Goal: Task Accomplishment & Management: Complete application form

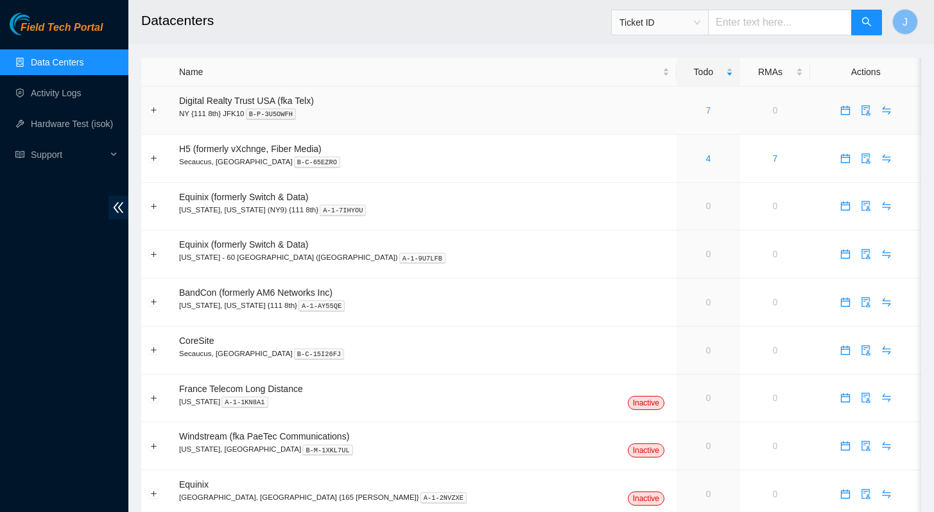
click at [705, 111] on link "7" at bounding box center [707, 110] width 5 height 10
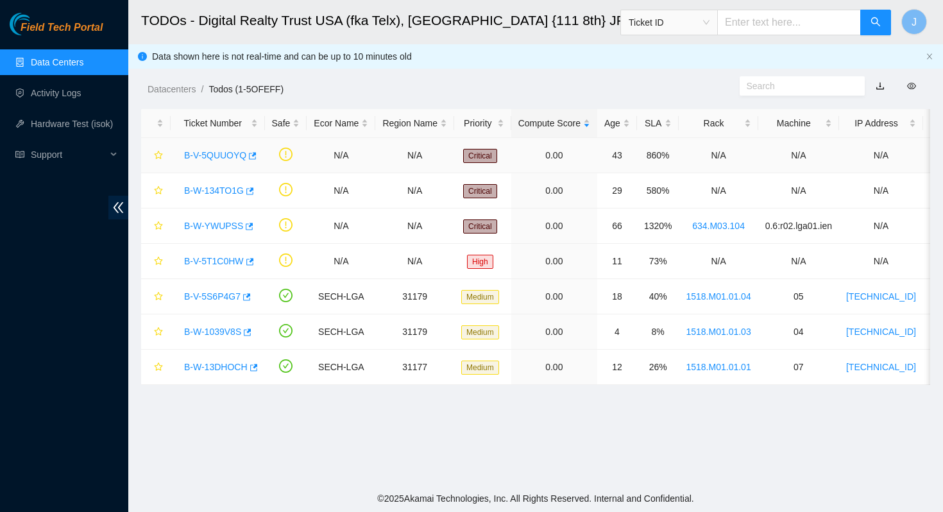
click at [201, 160] on link "B-V-5QUUOYQ" at bounding box center [215, 155] width 62 height 10
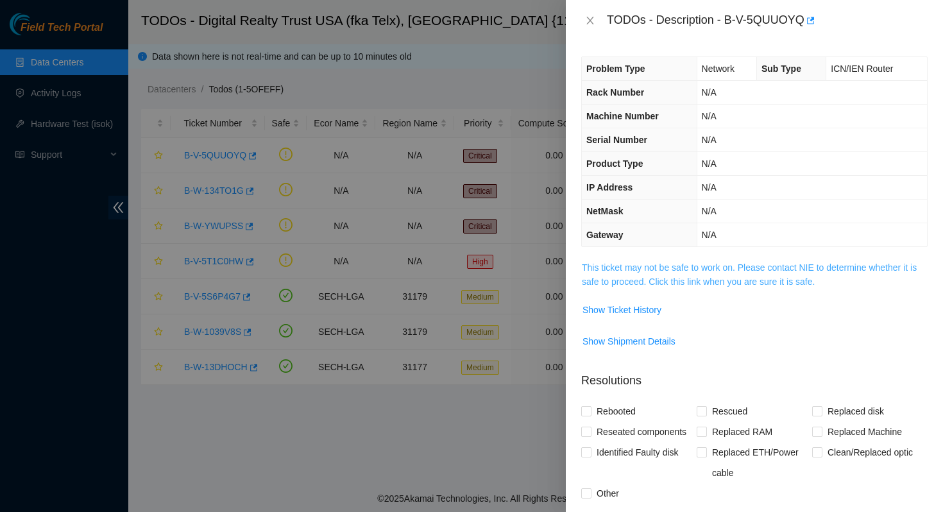
click at [787, 272] on link "This ticket may not be safe to work on. Please contact NIE to determine whether…" at bounding box center [749, 274] width 335 height 24
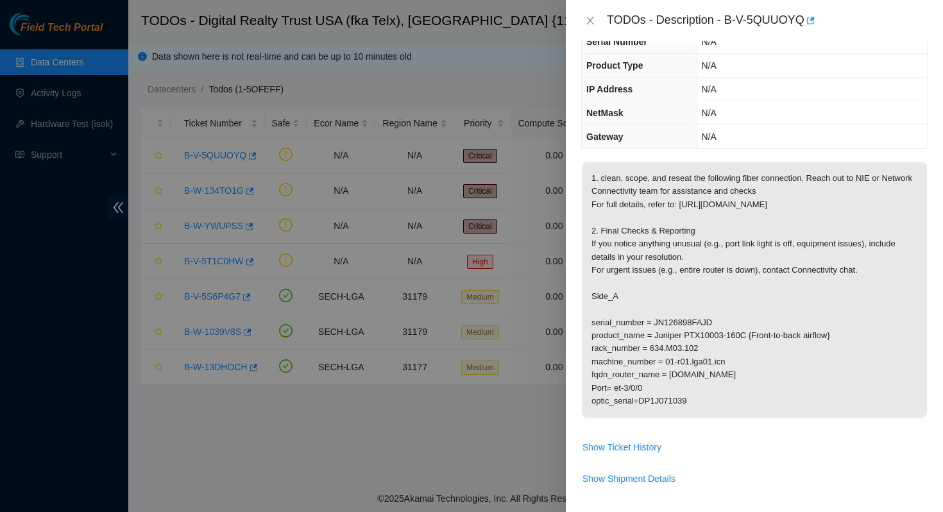
scroll to position [99, 0]
click at [536, 29] on div at bounding box center [471, 256] width 943 height 512
click at [589, 15] on icon "close" at bounding box center [590, 20] width 10 height 10
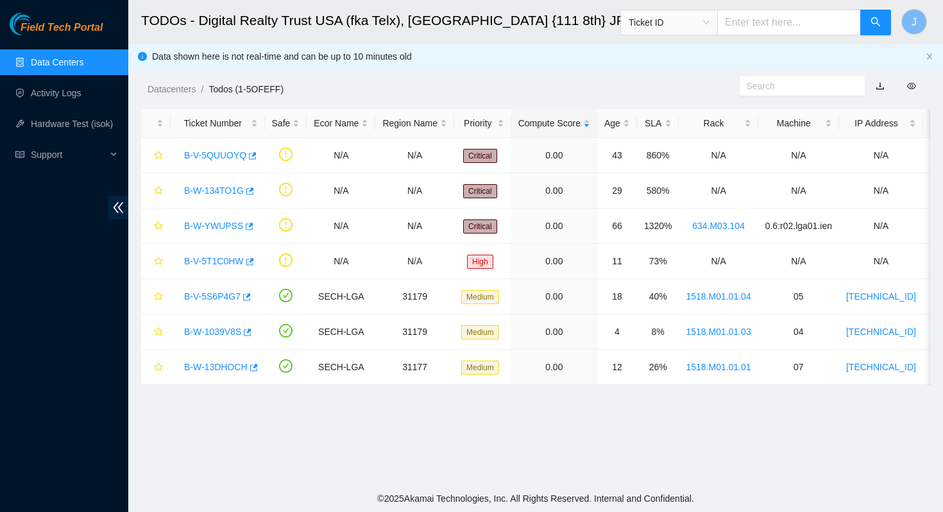
scroll to position [141, 0]
click at [60, 95] on link "Activity Logs" at bounding box center [56, 93] width 51 height 10
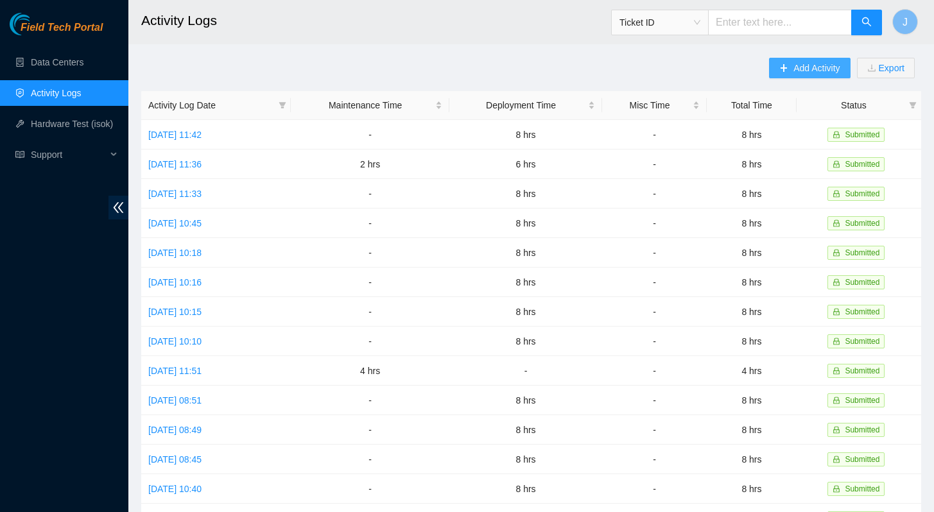
click at [803, 67] on span "Add Activity" at bounding box center [816, 68] width 46 height 14
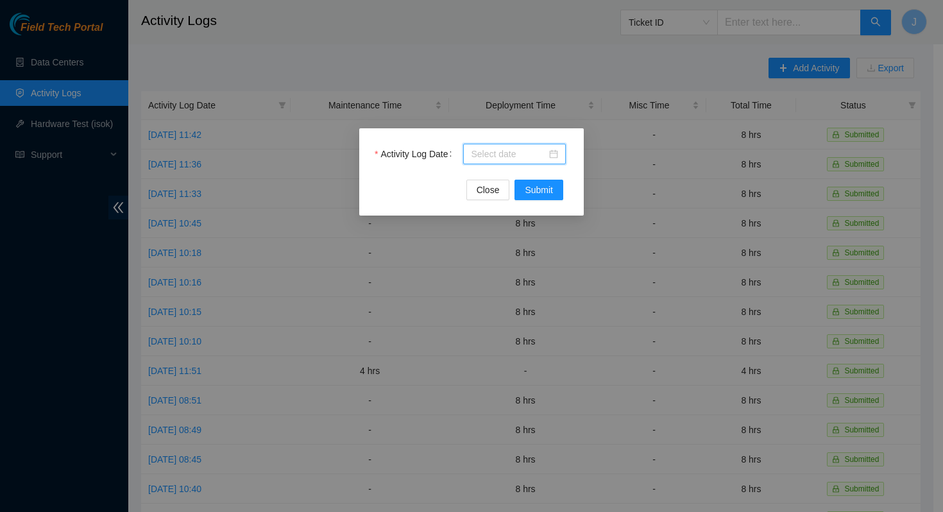
click at [504, 154] on input "Activity Log Date" at bounding box center [509, 154] width 76 height 14
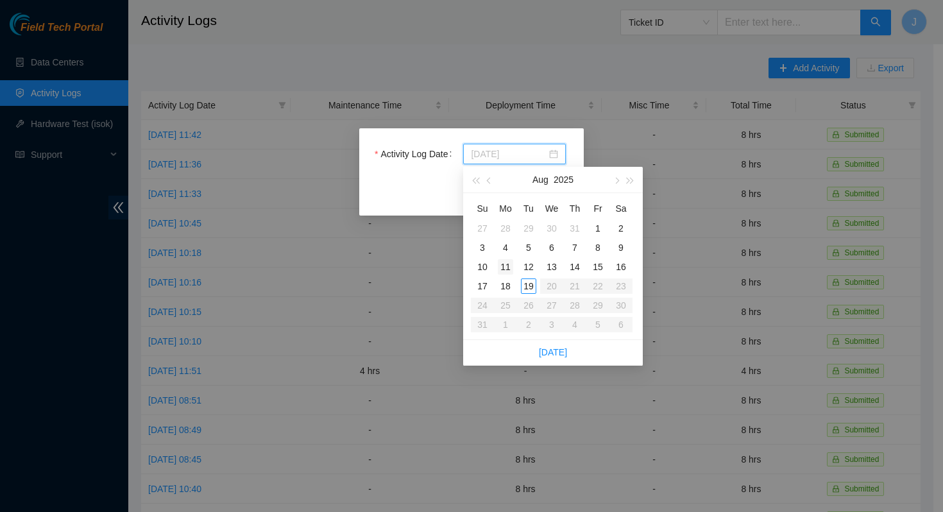
type input "[DATE]"
click at [507, 266] on div "11" at bounding box center [505, 266] width 15 height 15
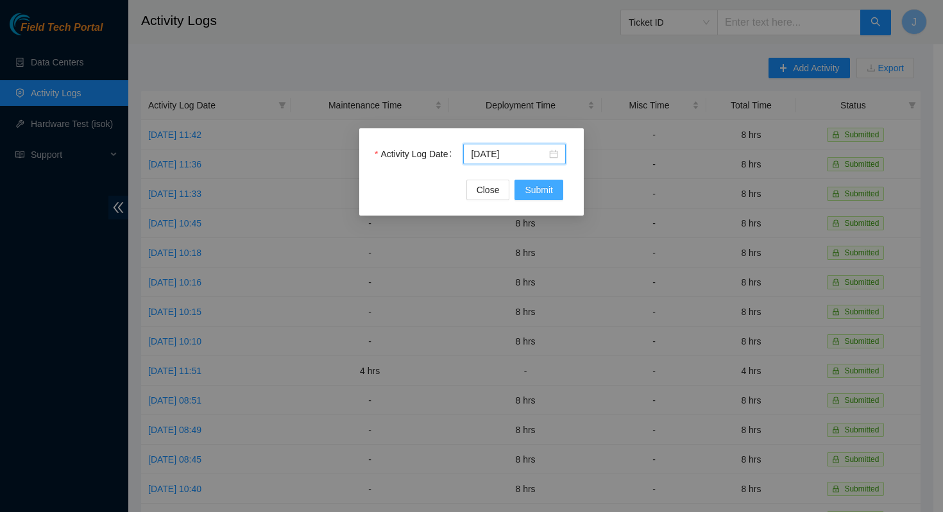
click at [552, 196] on span "Submit" at bounding box center [539, 190] width 28 height 14
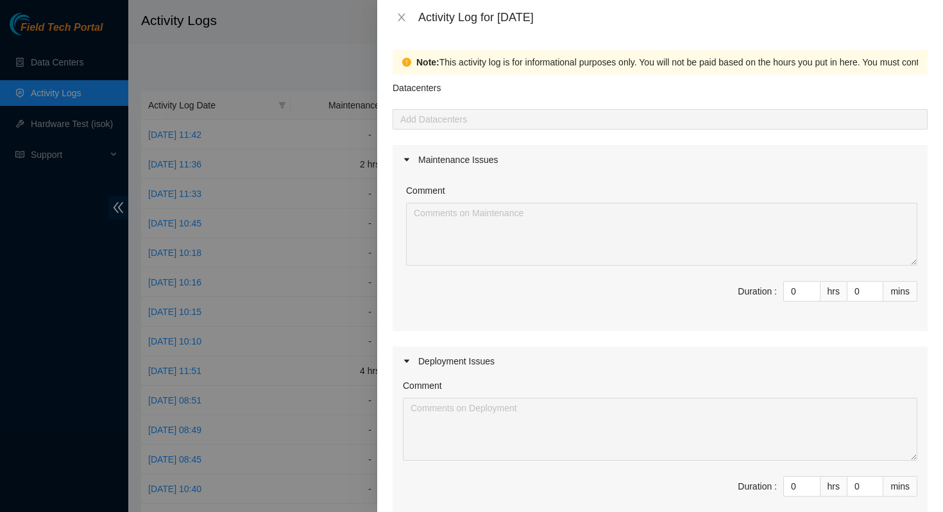
scroll to position [35, 0]
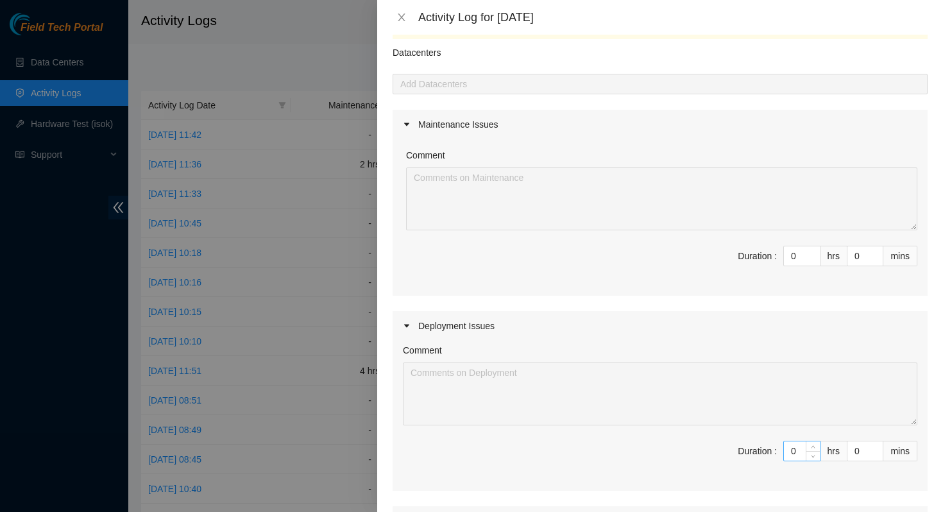
click at [791, 448] on input "0" at bounding box center [802, 450] width 36 height 19
type input "8"
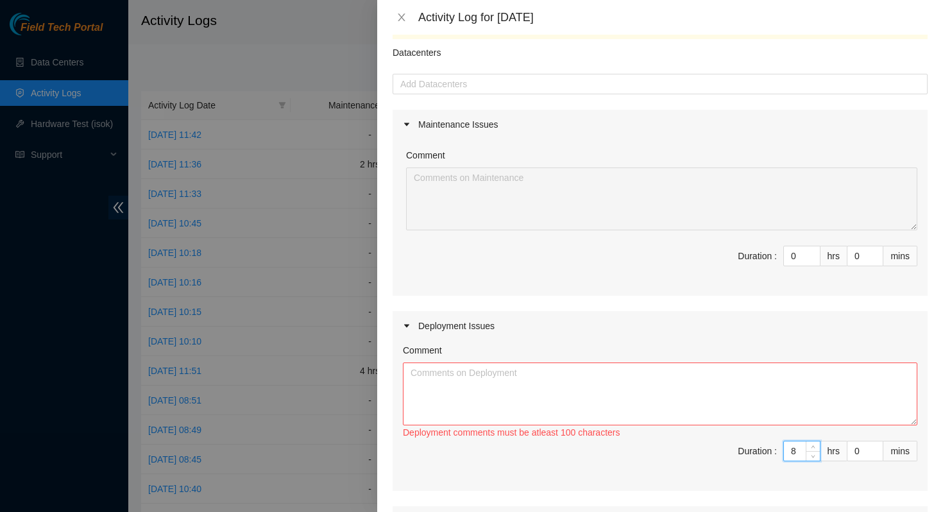
type input "8"
click at [693, 409] on textarea "Comment" at bounding box center [660, 394] width 515 height 63
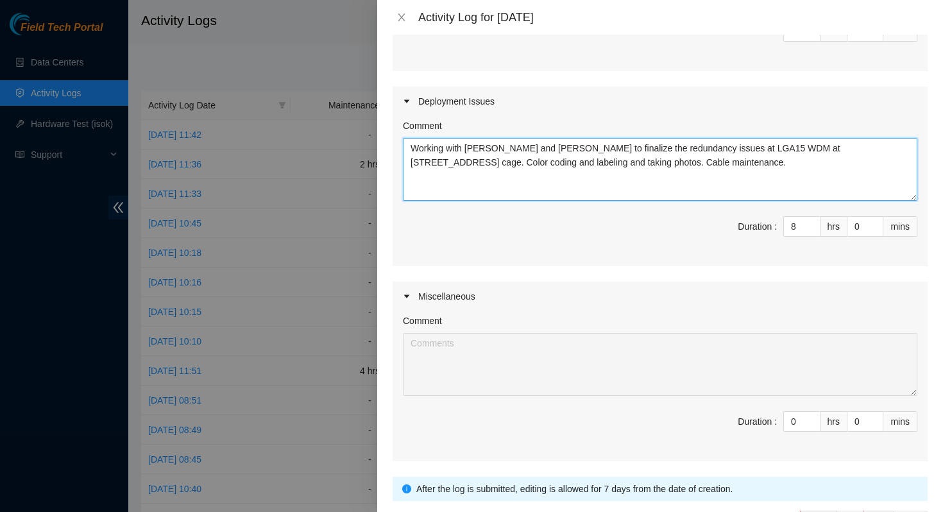
scroll to position [338, 0]
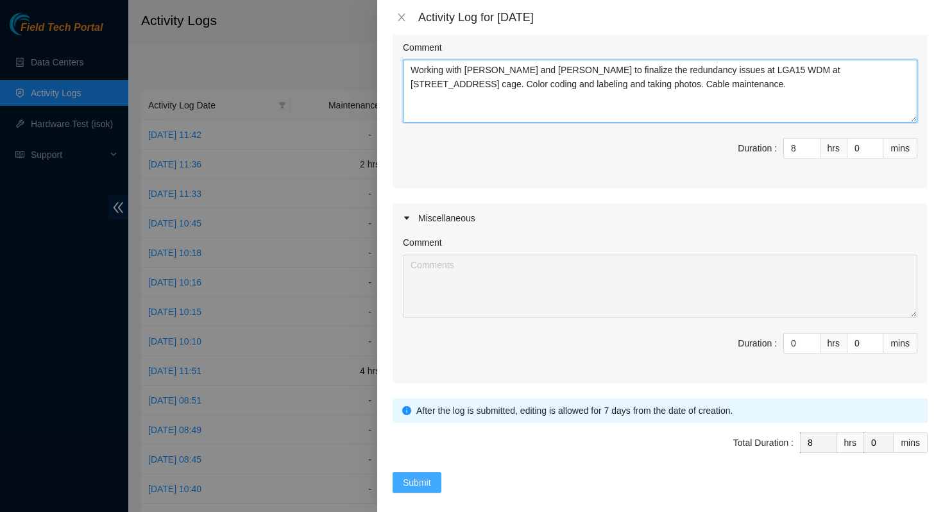
type textarea "Working with [PERSON_NAME] and [PERSON_NAME] to finalize the redundancy issues …"
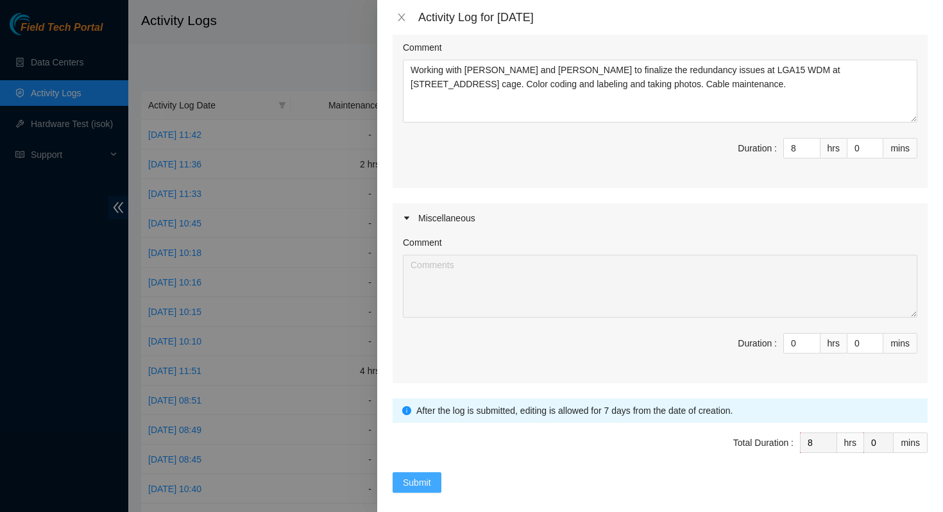
click at [418, 483] on span "Submit" at bounding box center [417, 482] width 28 height 14
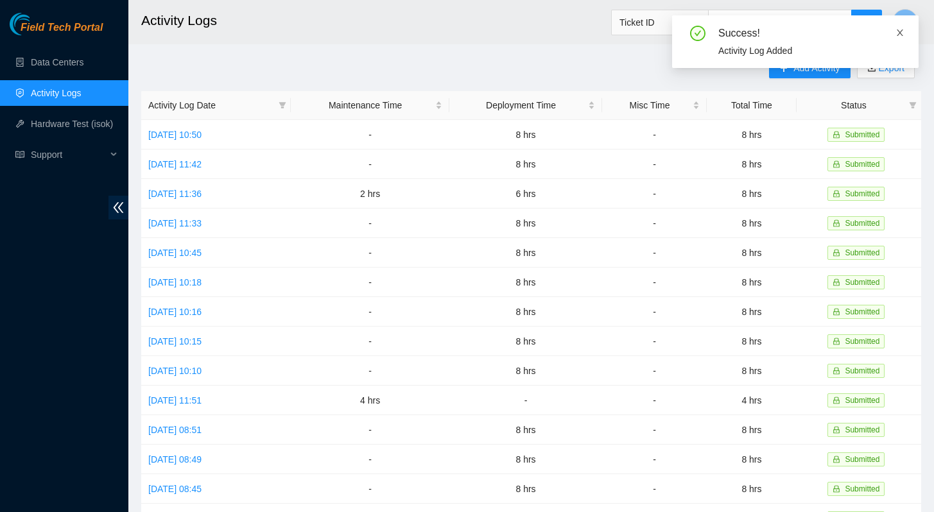
click at [901, 28] on icon "close" at bounding box center [899, 32] width 9 height 9
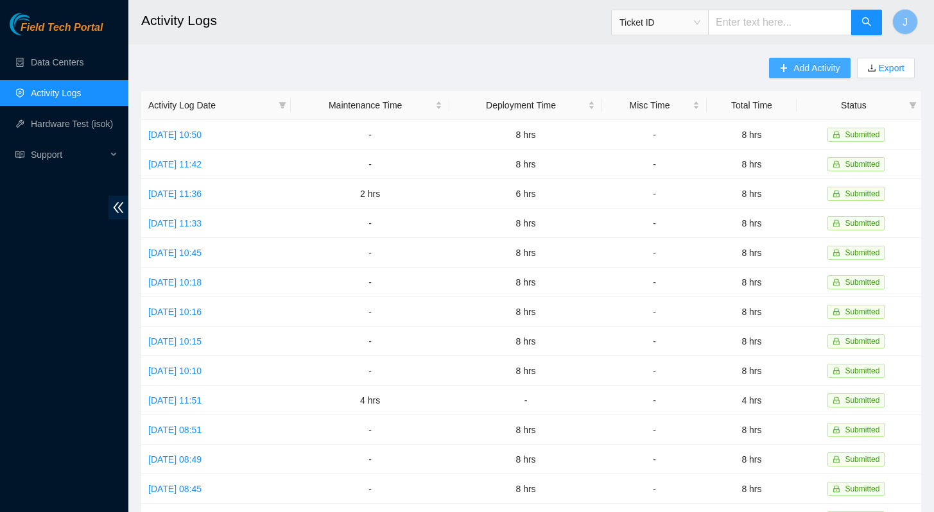
click at [780, 71] on icon "plus" at bounding box center [783, 68] width 9 height 9
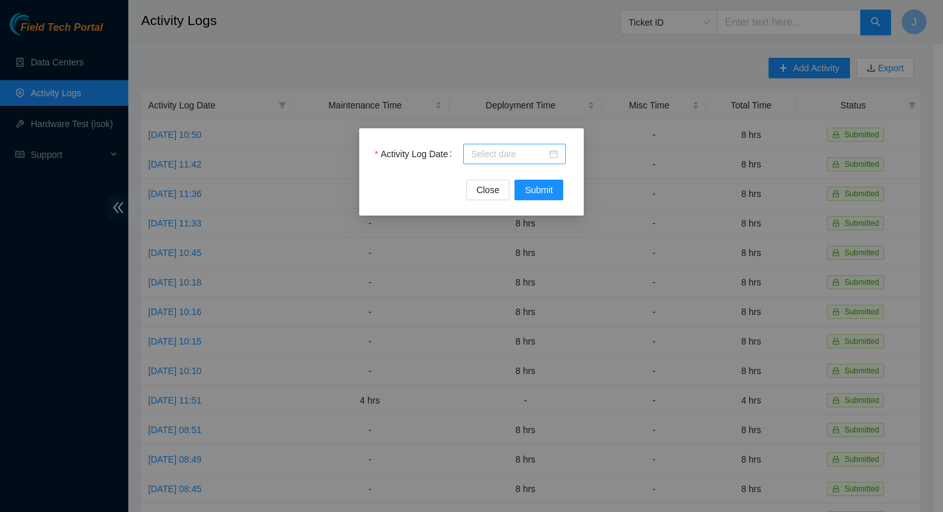
click at [521, 157] on input "Activity Log Date" at bounding box center [509, 154] width 76 height 14
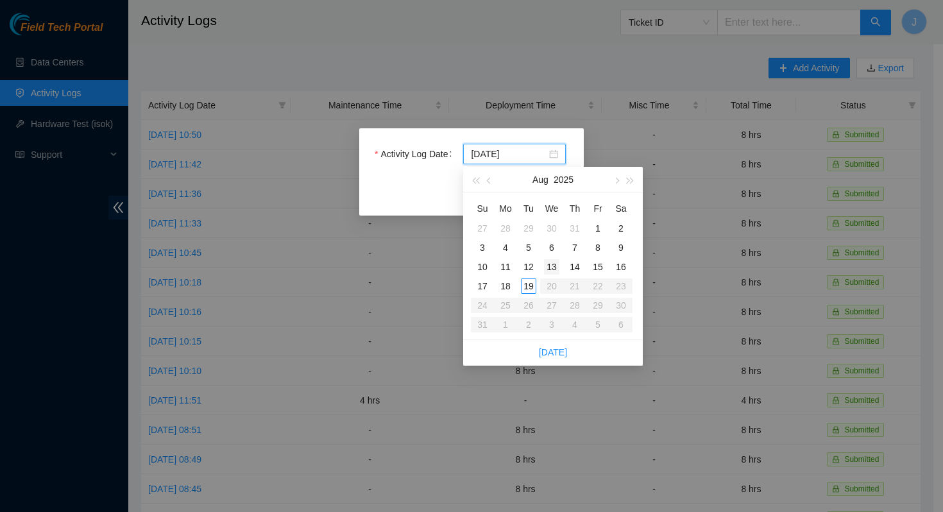
type input "[DATE]"
click at [551, 268] on div "13" at bounding box center [551, 266] width 15 height 15
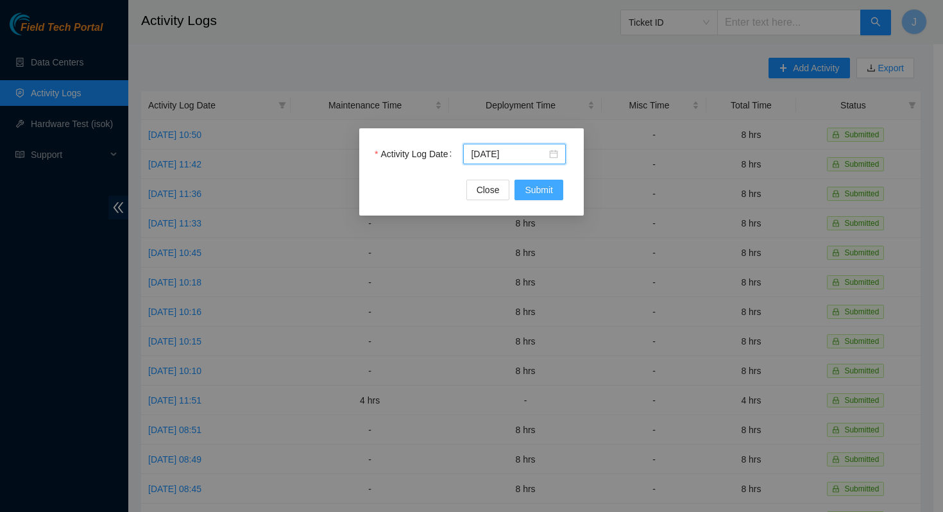
click at [545, 191] on span "Submit" at bounding box center [539, 190] width 28 height 14
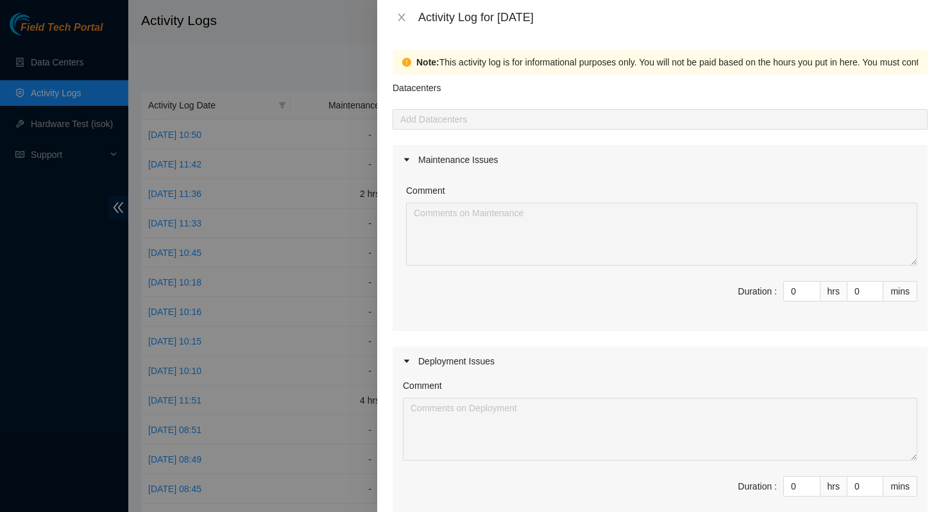
scroll to position [126, 0]
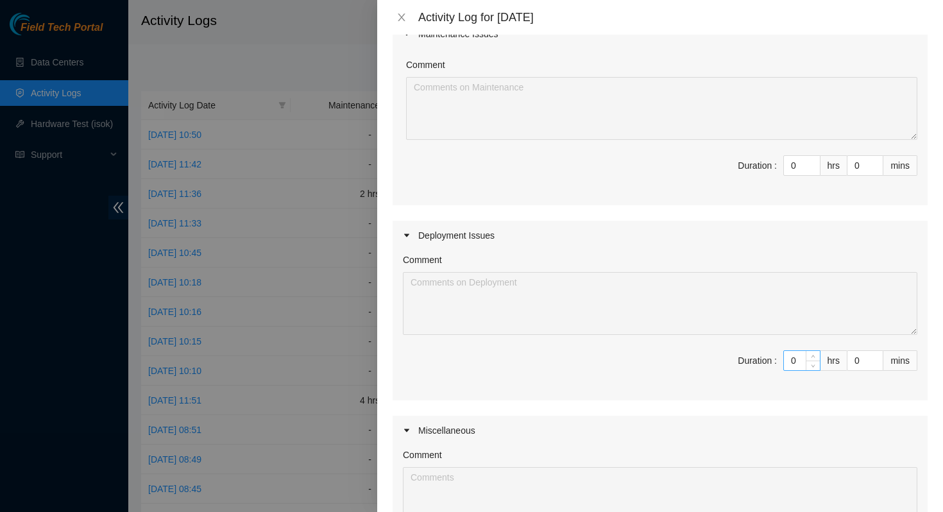
click at [785, 355] on input "0" at bounding box center [802, 360] width 36 height 19
type input "8"
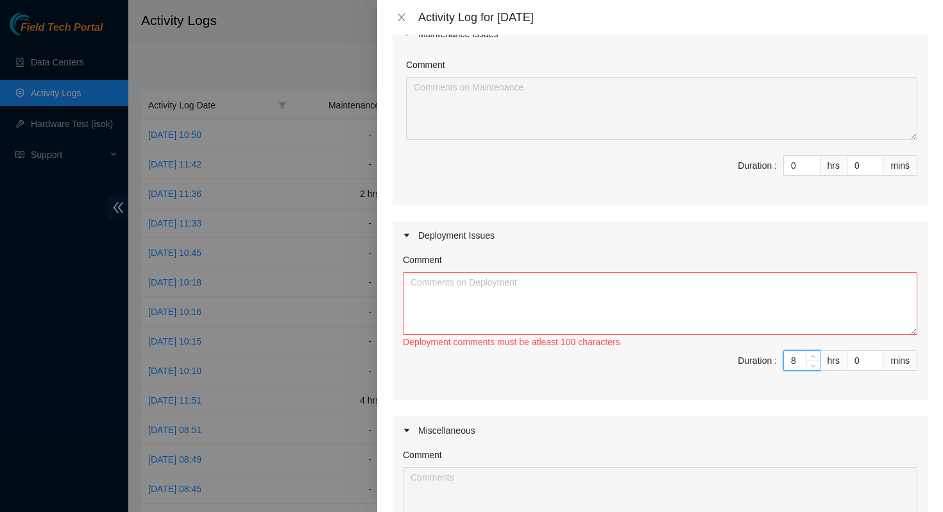
type input "8"
click at [640, 301] on textarea "Comment" at bounding box center [660, 303] width 515 height 63
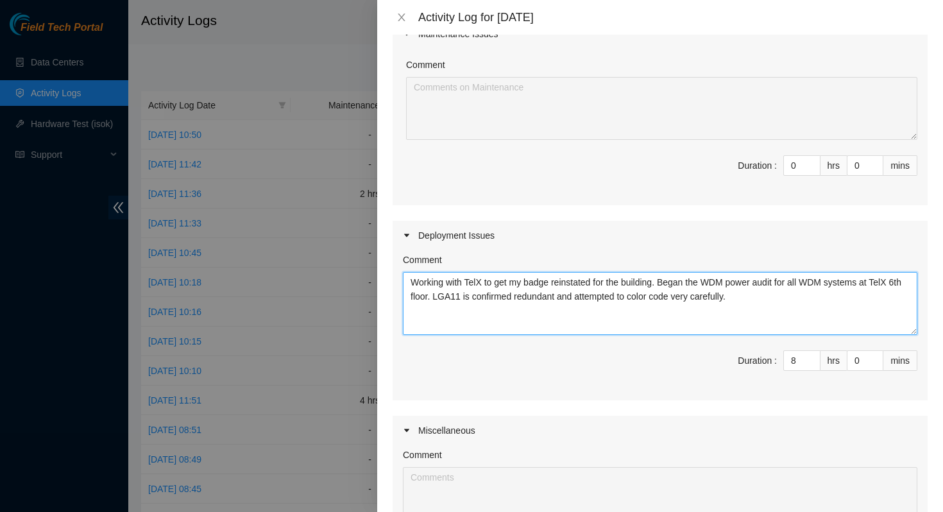
scroll to position [350, 0]
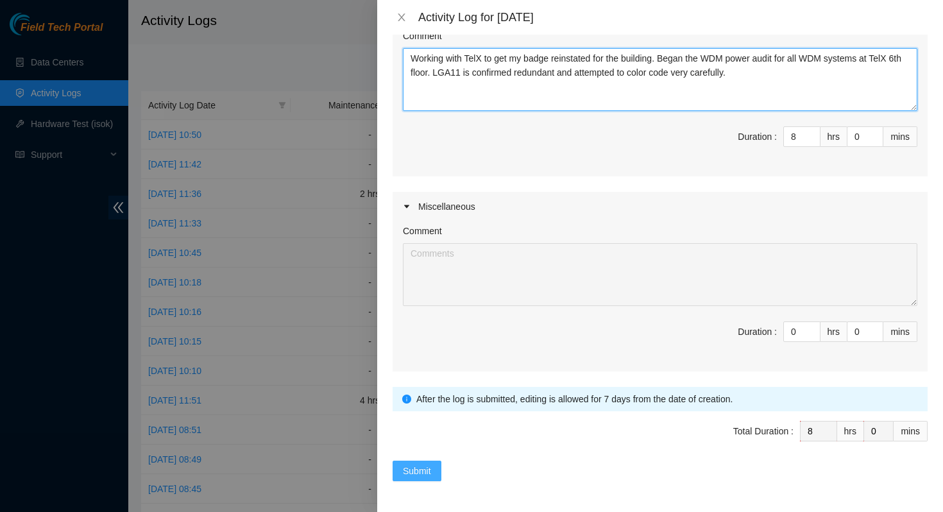
type textarea "Working with TelX to get my badge reinstated for the building. Began the WDM po…"
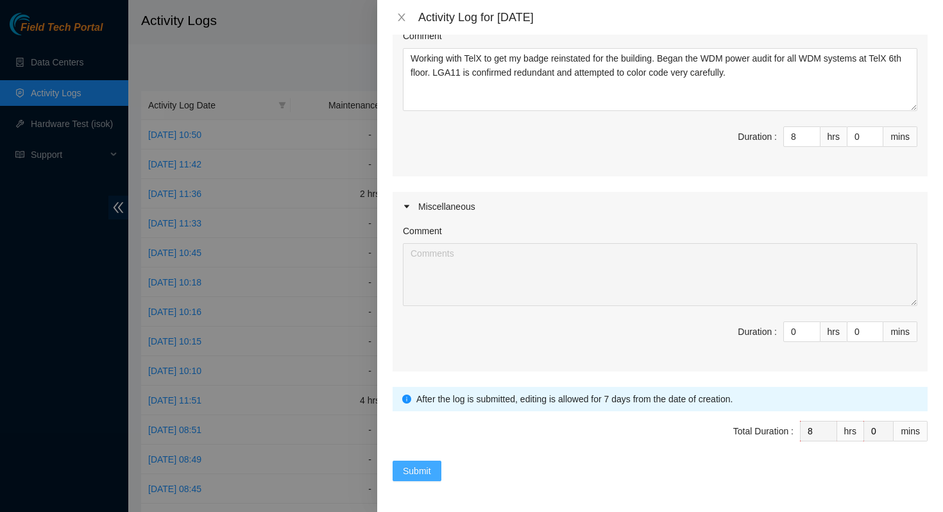
click at [423, 473] on span "Submit" at bounding box center [417, 471] width 28 height 14
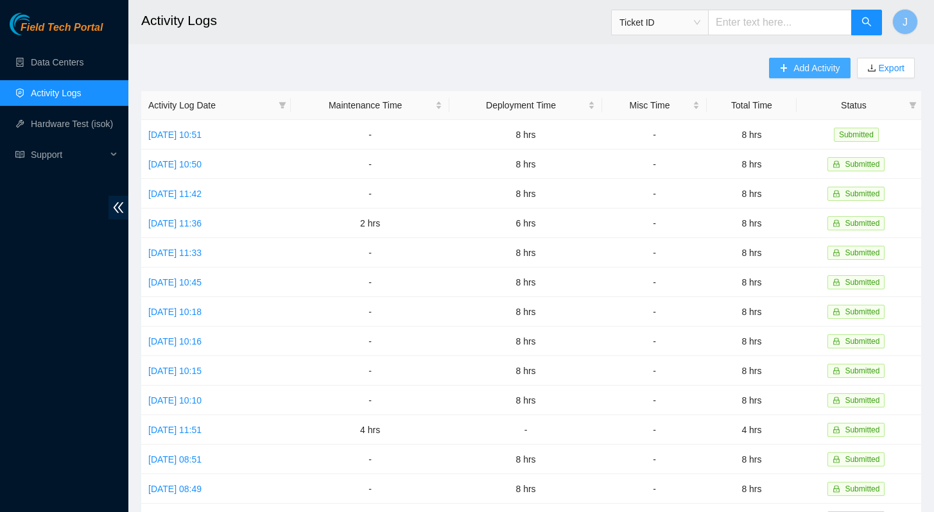
click at [785, 64] on button "Add Activity" at bounding box center [809, 68] width 81 height 21
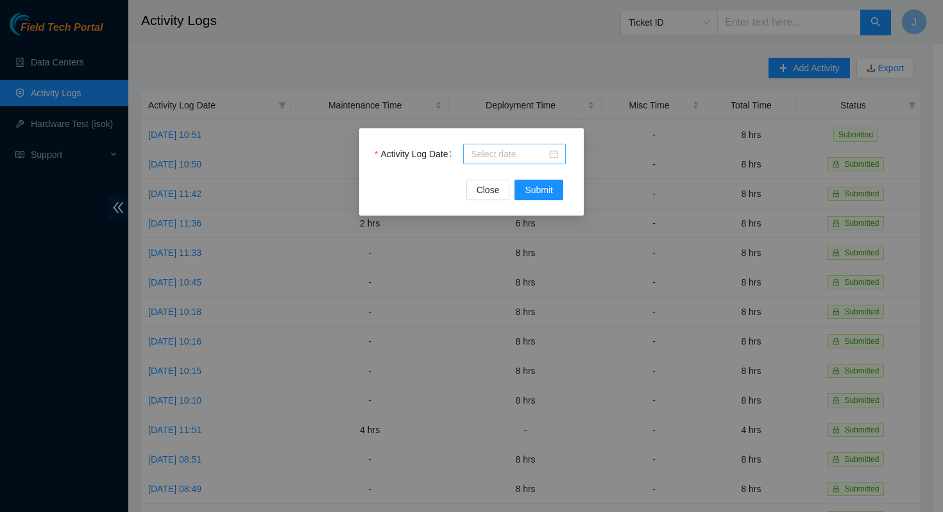
click at [497, 155] on input "Activity Log Date" at bounding box center [509, 154] width 76 height 14
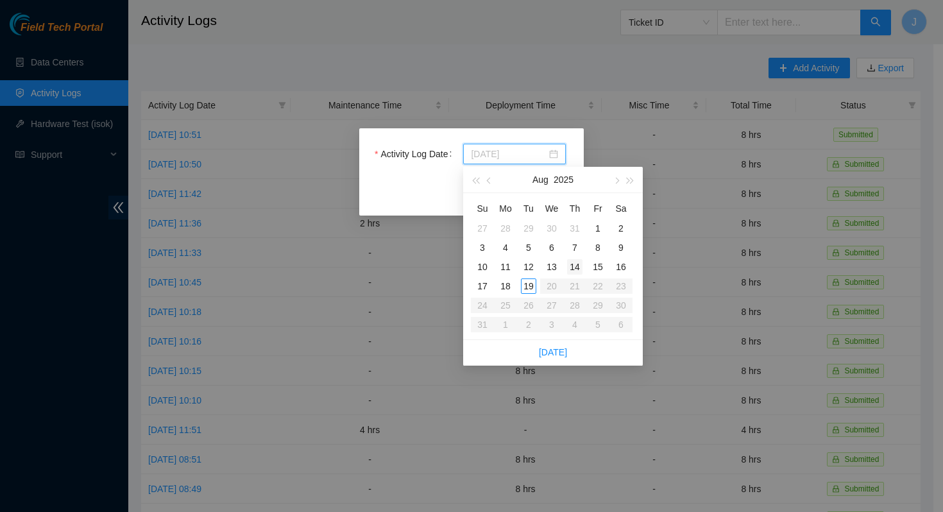
type input "[DATE]"
click at [577, 268] on div "14" at bounding box center [574, 266] width 15 height 15
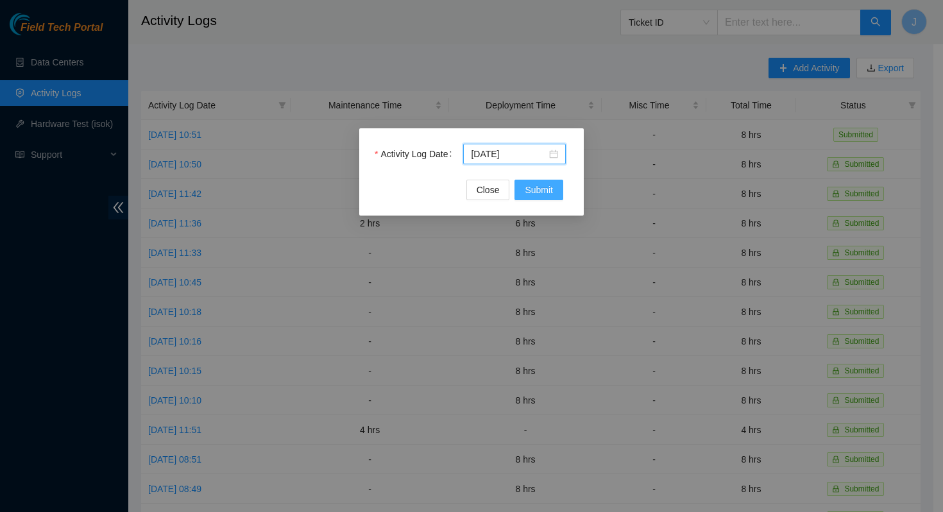
click at [547, 184] on span "Submit" at bounding box center [539, 190] width 28 height 14
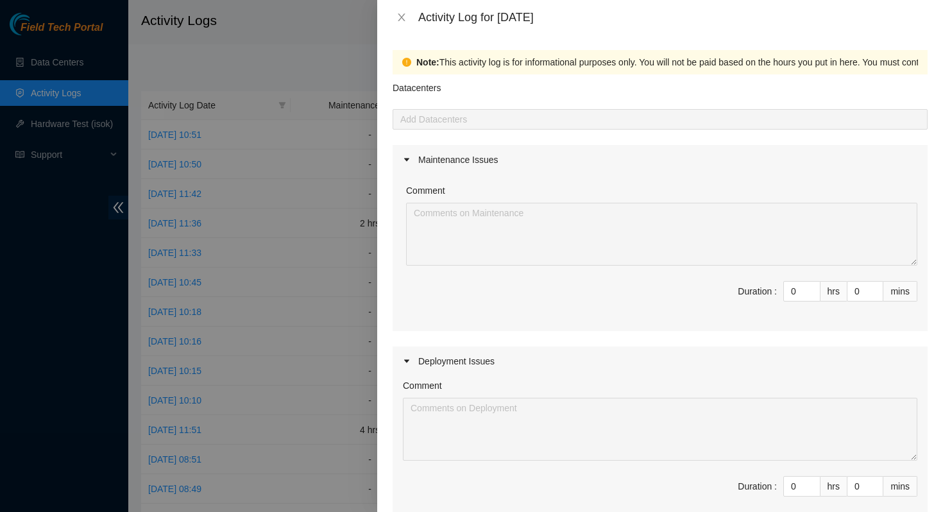
scroll to position [117, 0]
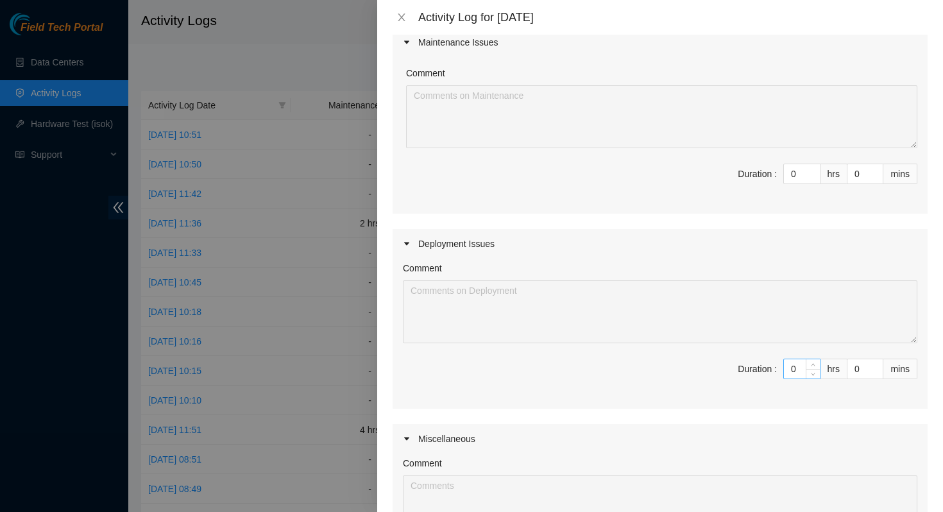
click at [789, 370] on input "0" at bounding box center [802, 368] width 36 height 19
type input "8"
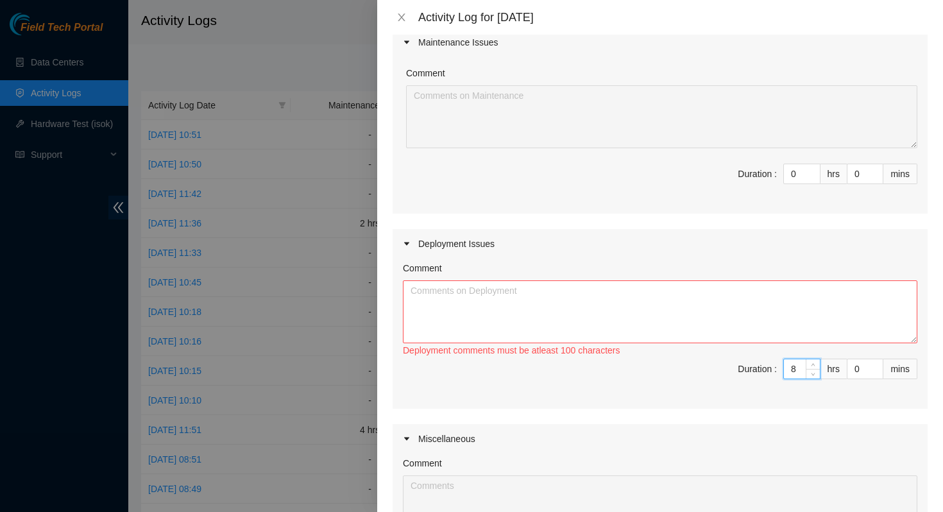
type input "8"
click at [634, 309] on textarea "Comment" at bounding box center [660, 311] width 515 height 63
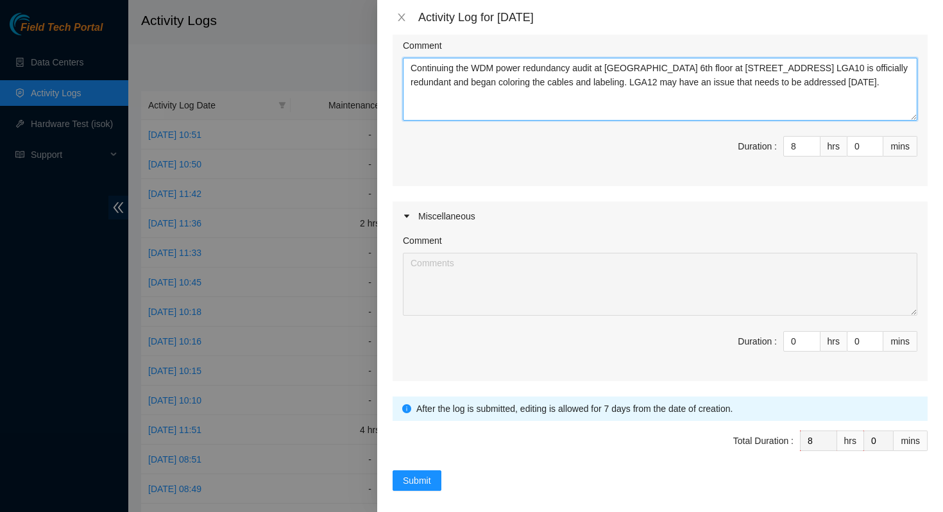
scroll to position [350, 0]
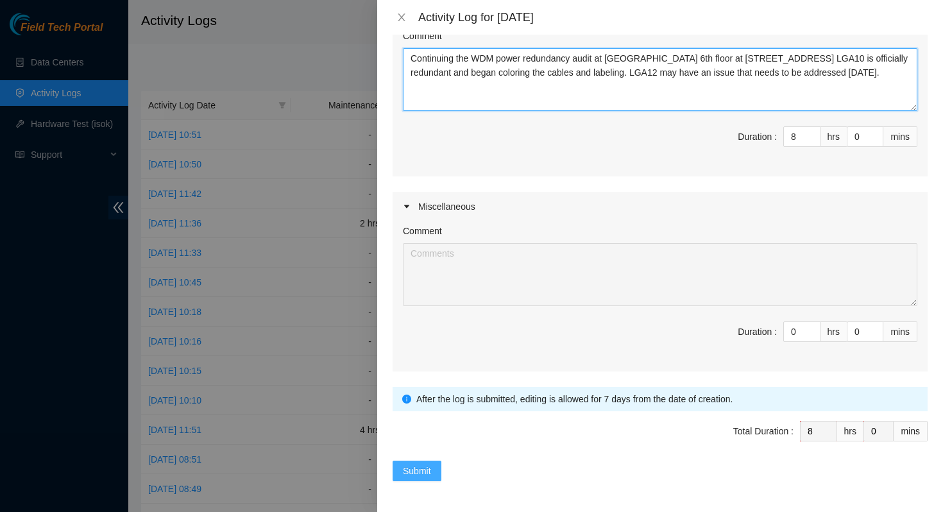
type textarea "Continuing the WDM power redundancy audit at [GEOGRAPHIC_DATA] 6th floor at [ST…"
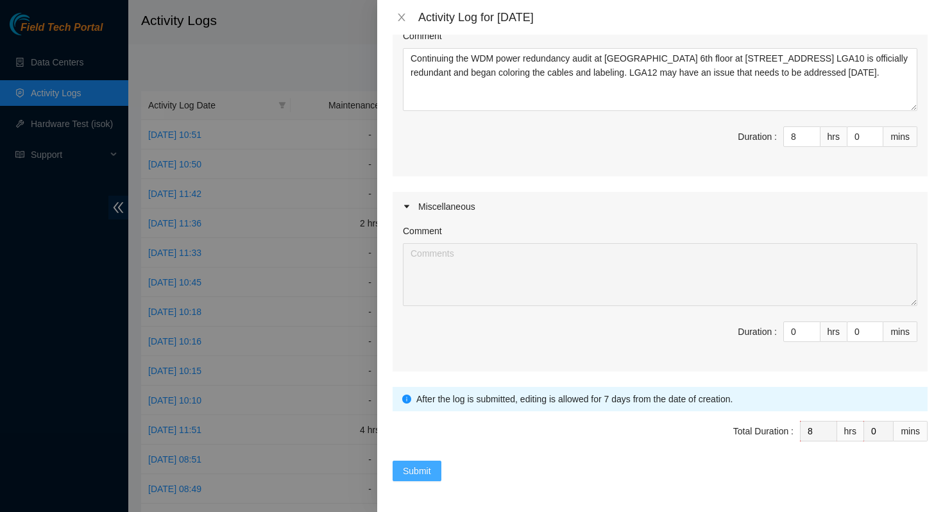
click at [408, 472] on span "Submit" at bounding box center [417, 471] width 28 height 14
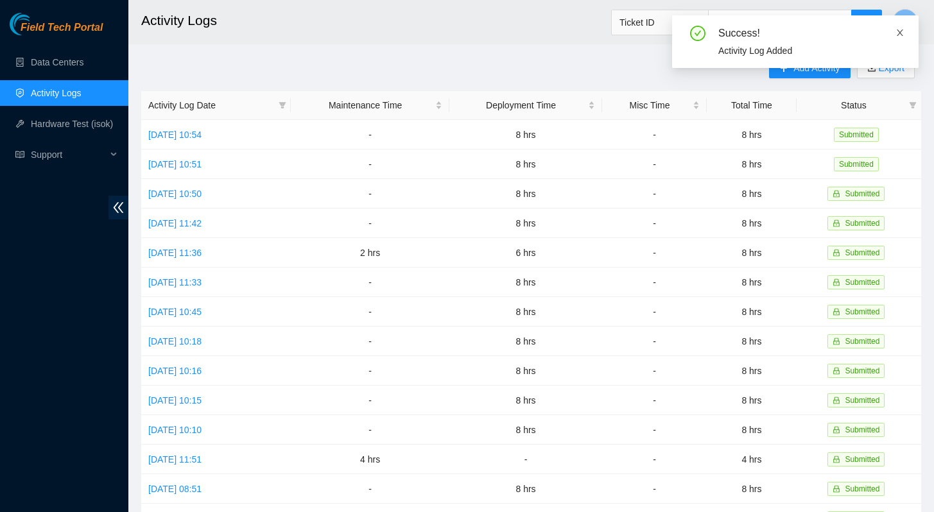
click at [903, 29] on icon "close" at bounding box center [899, 32] width 9 height 9
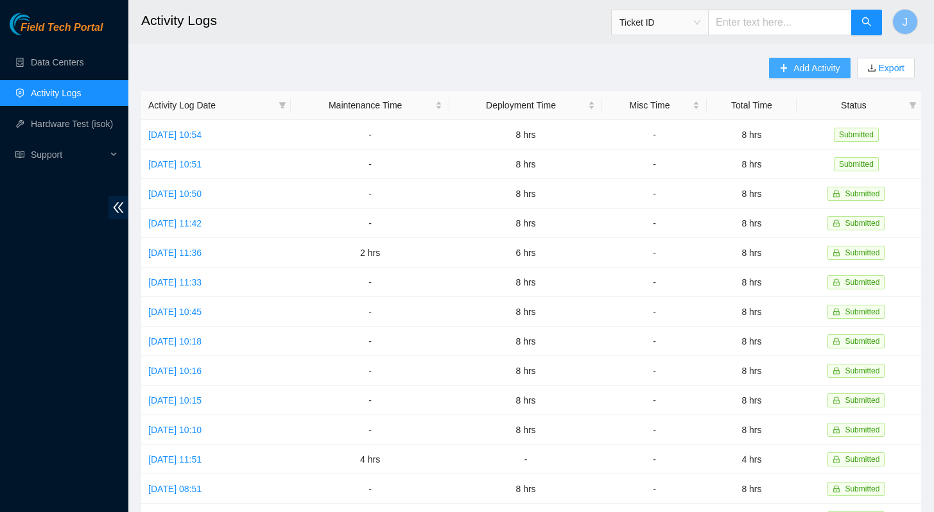
click at [796, 66] on span "Add Activity" at bounding box center [816, 68] width 46 height 14
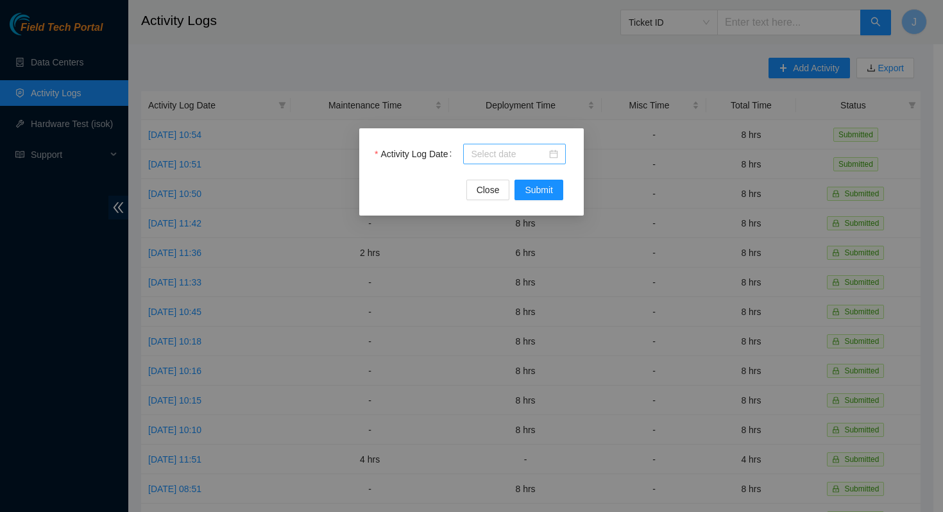
click at [488, 157] on input "Activity Log Date" at bounding box center [509, 154] width 76 height 14
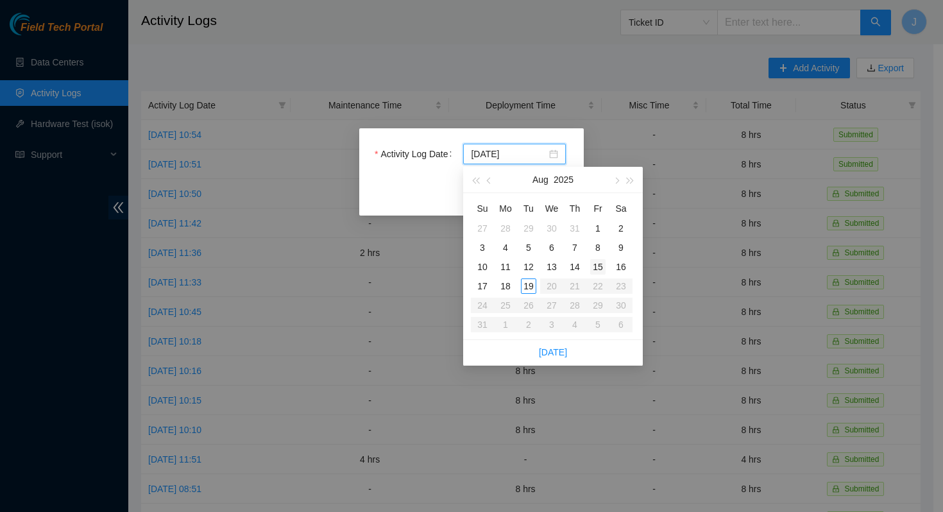
type input "[DATE]"
click at [596, 268] on div "15" at bounding box center [597, 266] width 15 height 15
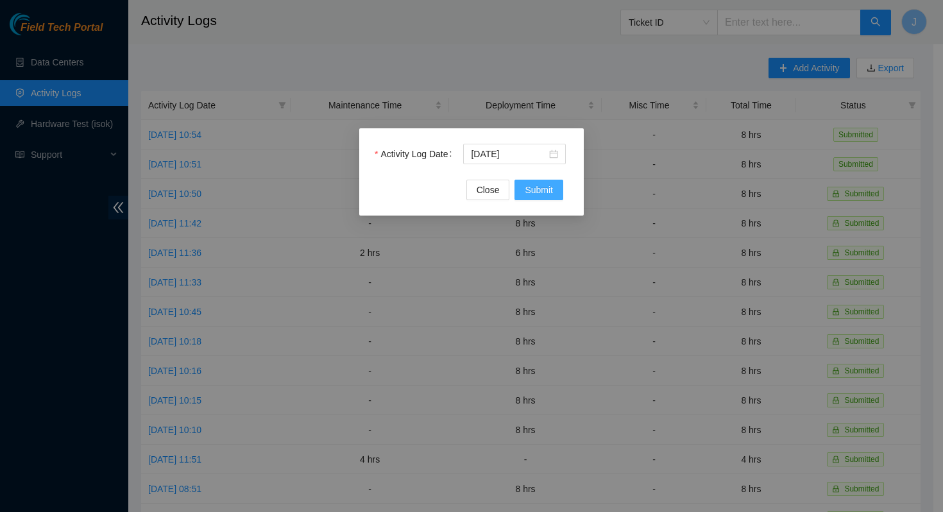
click at [542, 184] on span "Submit" at bounding box center [539, 190] width 28 height 14
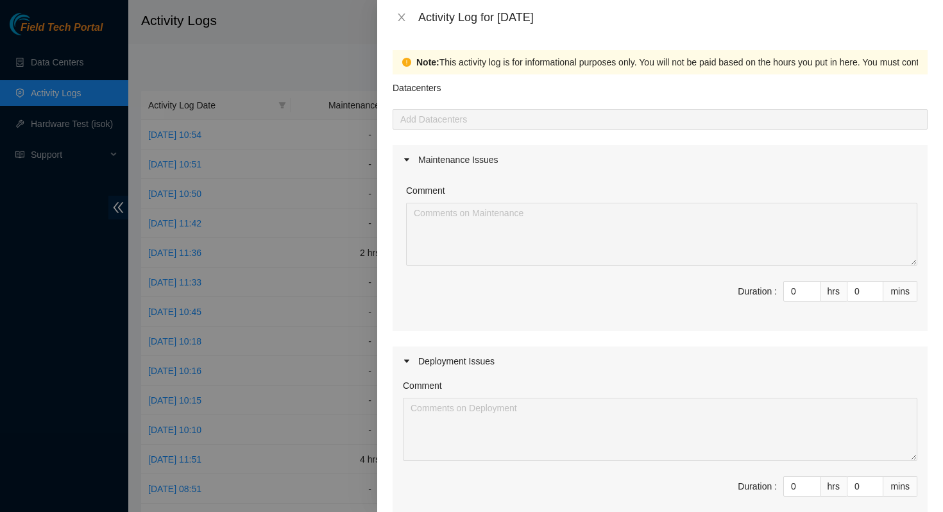
scroll to position [74, 0]
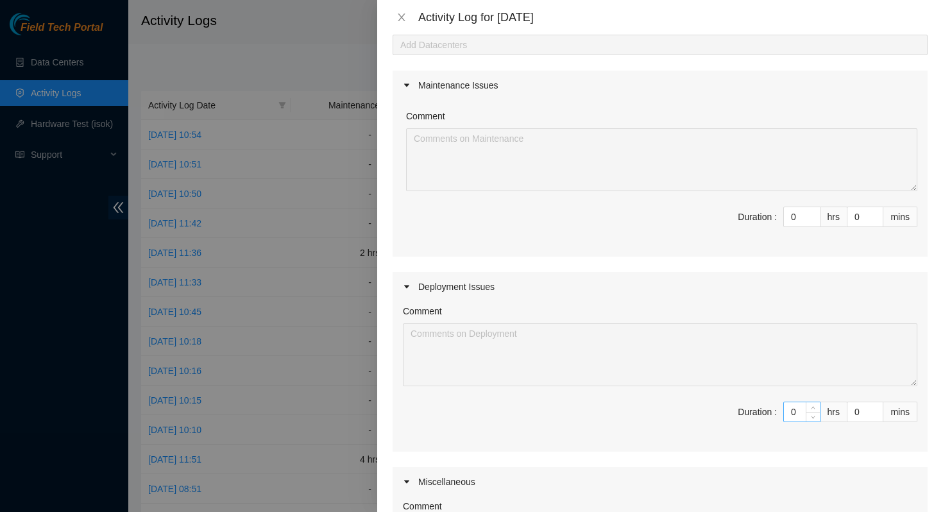
click at [795, 407] on input "0" at bounding box center [802, 411] width 36 height 19
type input "8"
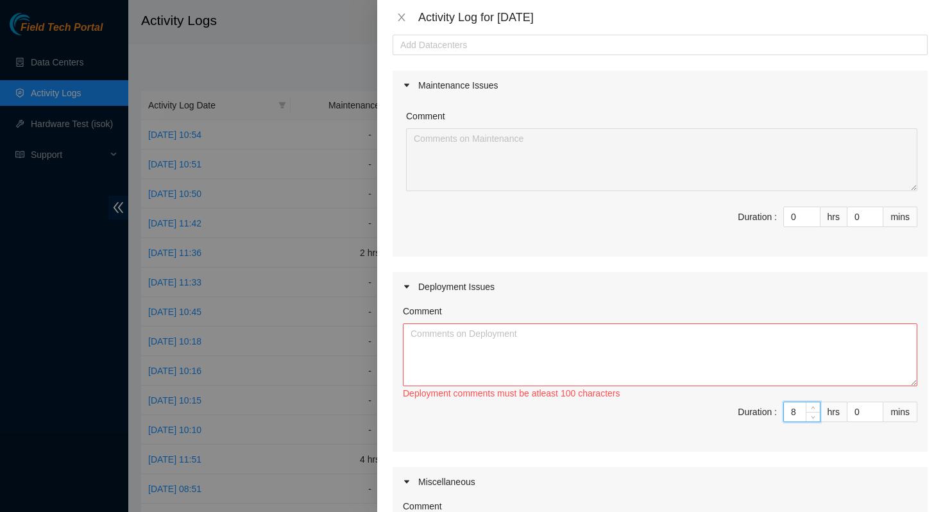
type input "8"
click at [644, 391] on div "Deployment comments must be atleast 100 characters" at bounding box center [660, 393] width 515 height 14
click at [627, 345] on textarea "Comment" at bounding box center [660, 354] width 515 height 63
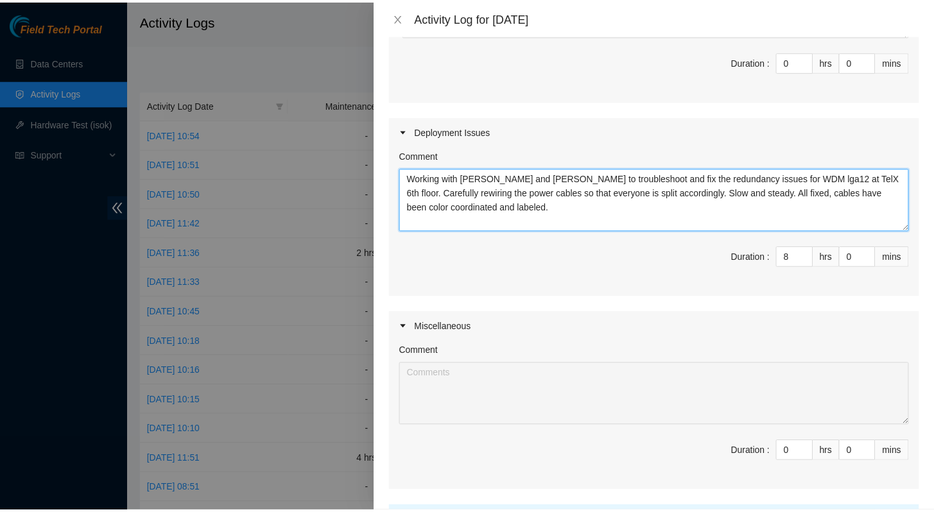
scroll to position [350, 0]
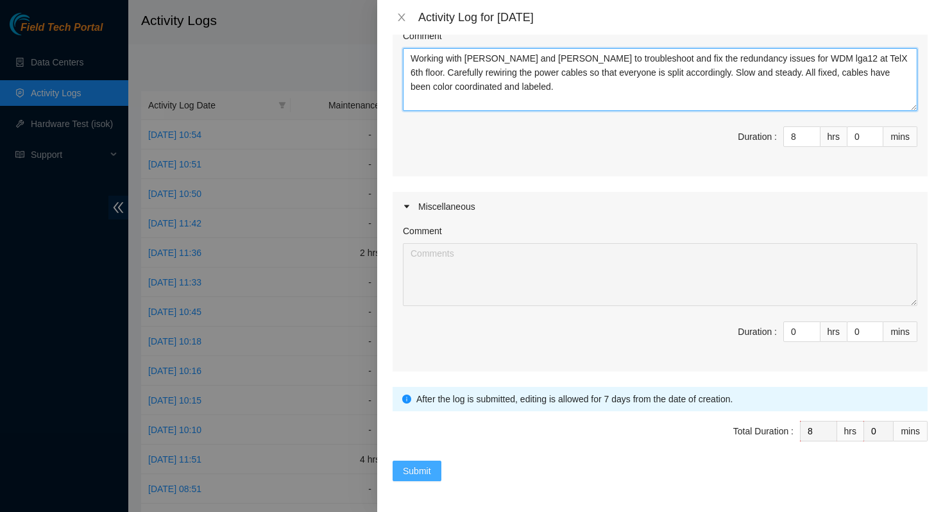
type textarea "Working with [PERSON_NAME] and [PERSON_NAME] to troubleshoot and fix the redund…"
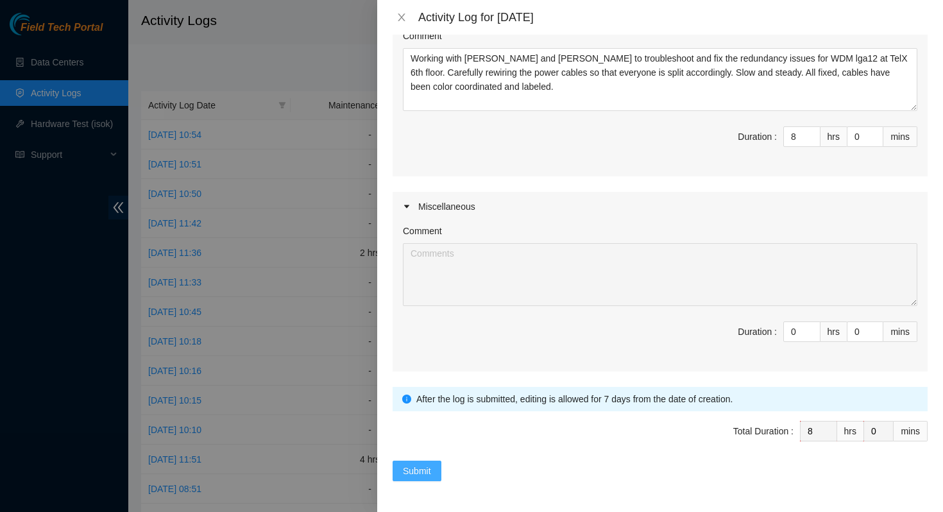
click at [423, 461] on button "Submit" at bounding box center [417, 471] width 49 height 21
